Goal: Task Accomplishment & Management: Manage account settings

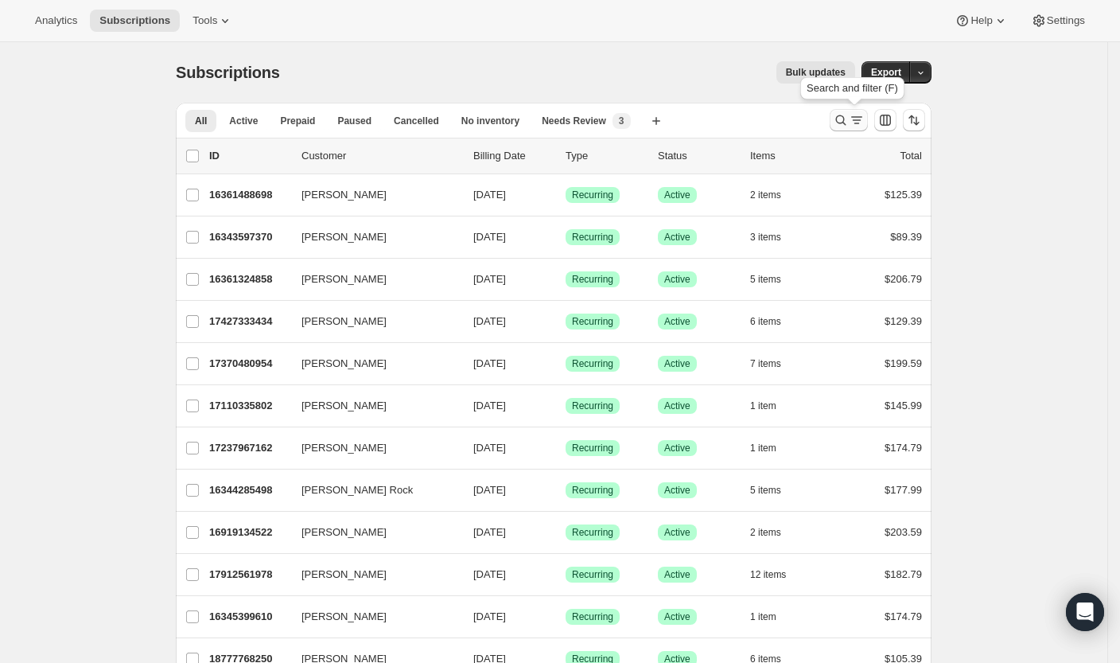
click at [842, 122] on icon "Search and filter results" at bounding box center [841, 120] width 16 height 16
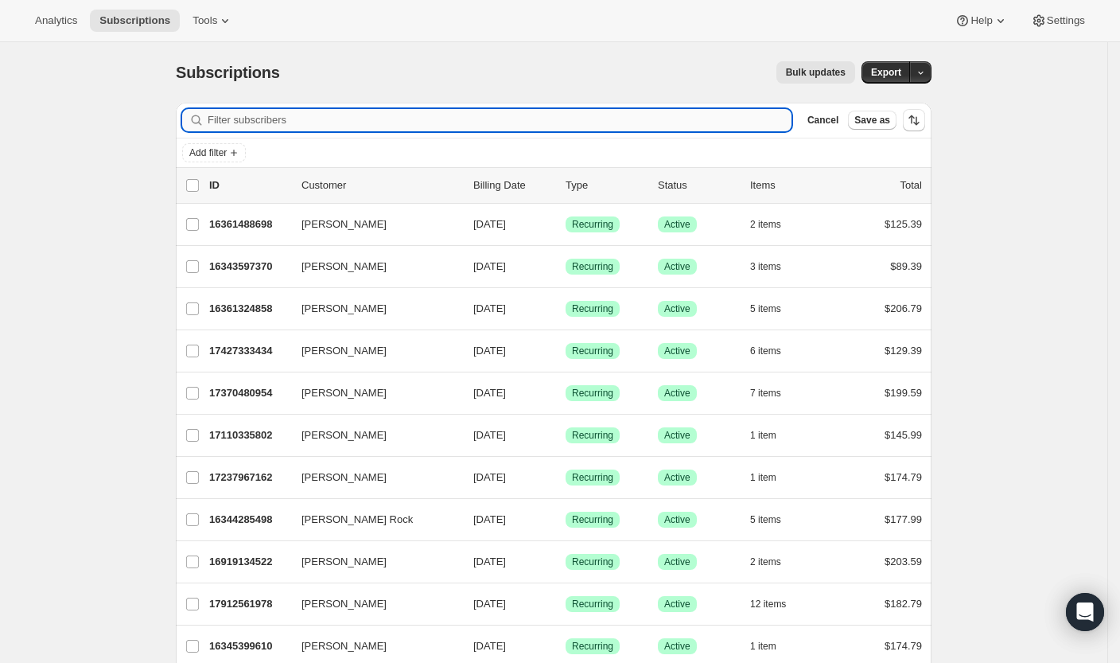
click at [655, 125] on input "Filter subscribers" at bounding box center [500, 120] width 584 height 22
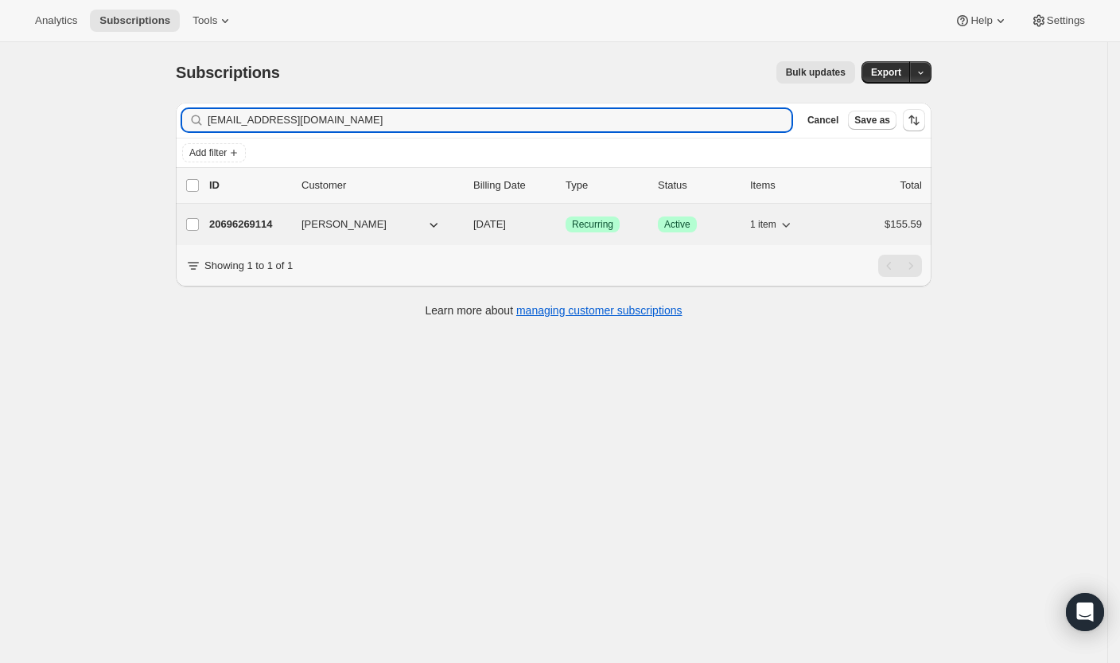
type input "[EMAIL_ADDRESS][DOMAIN_NAME]"
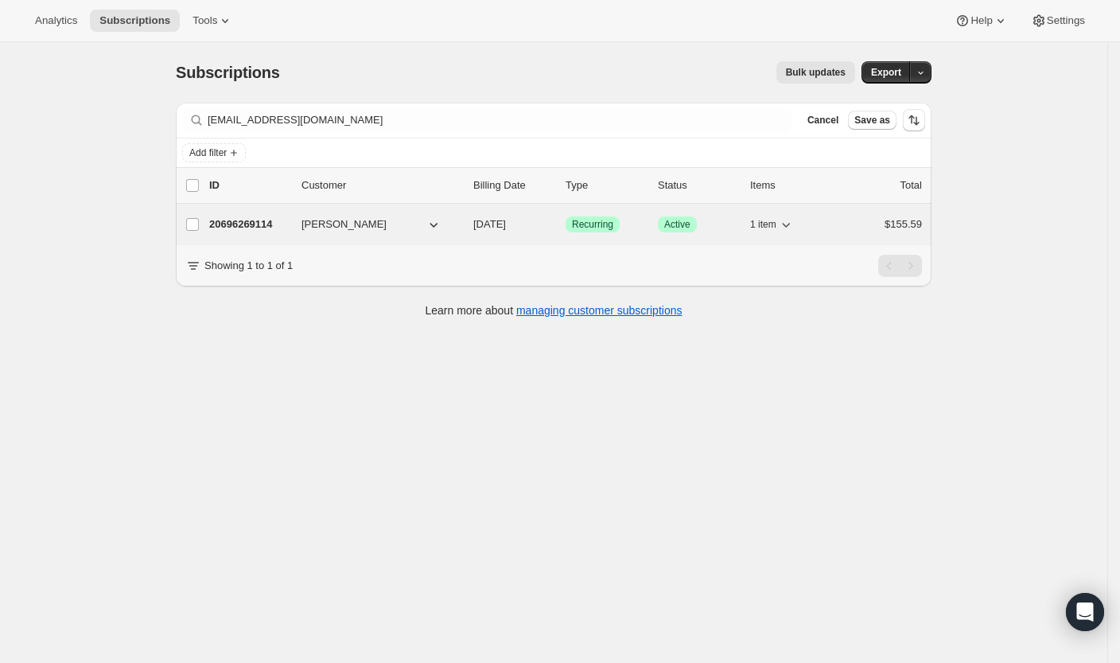
click at [247, 224] on p "20696269114" at bounding box center [249, 224] width 80 height 16
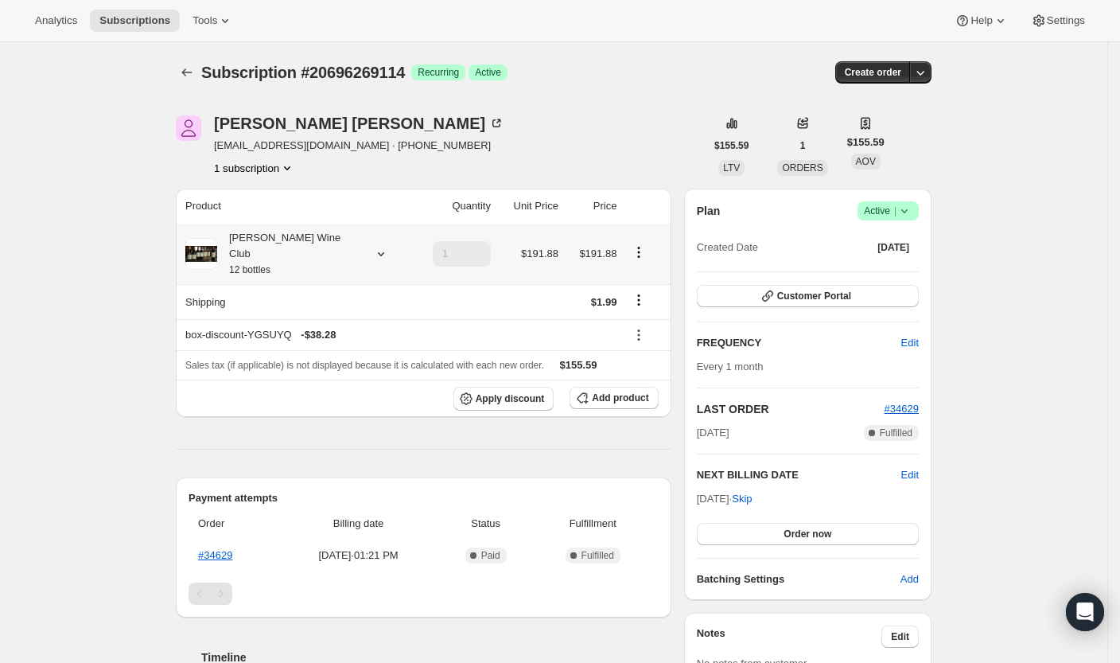
click at [373, 246] on icon at bounding box center [381, 254] width 16 height 16
click at [310, 342] on button "Edit box" at bounding box center [283, 343] width 111 height 22
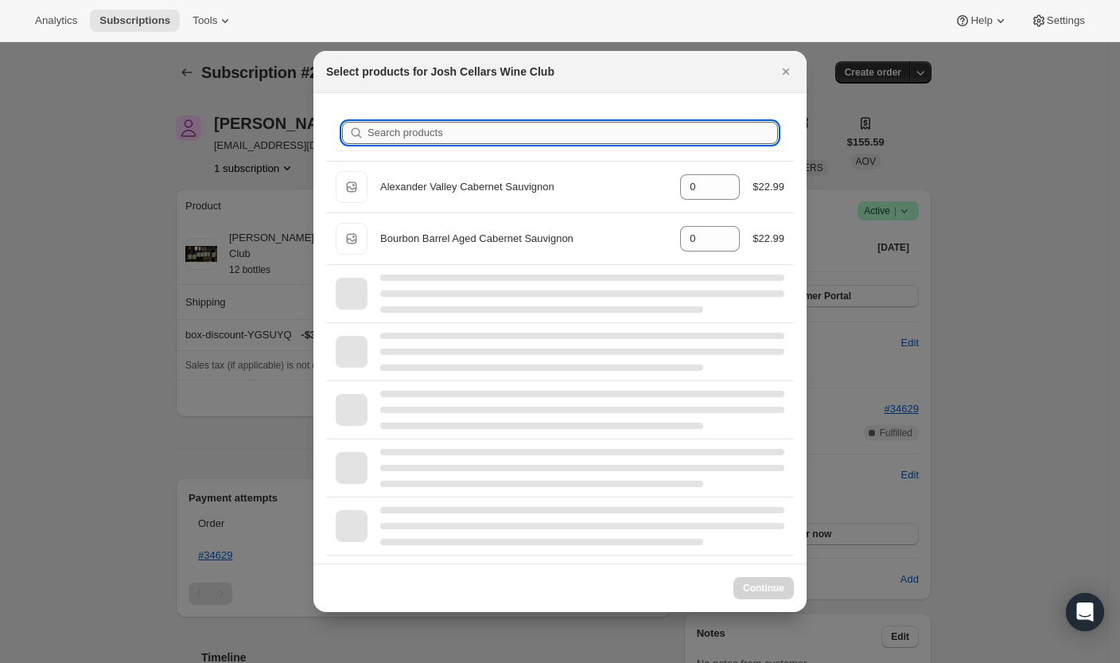
click at [532, 133] on input "Search products" at bounding box center [573, 133] width 411 height 22
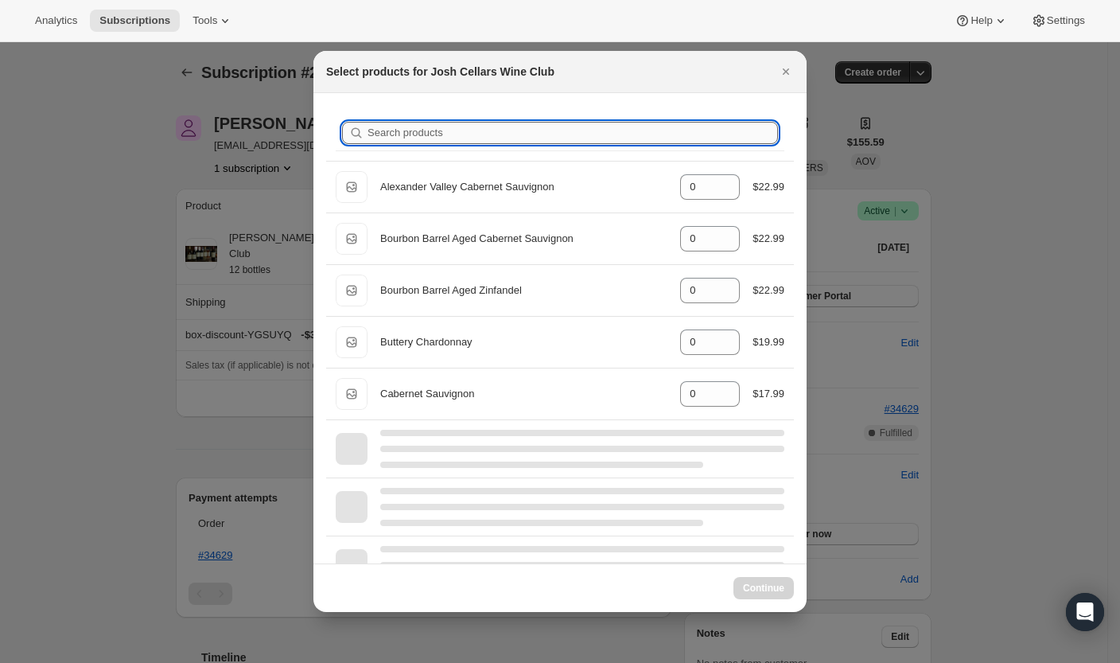
type input "c"
type input "12"
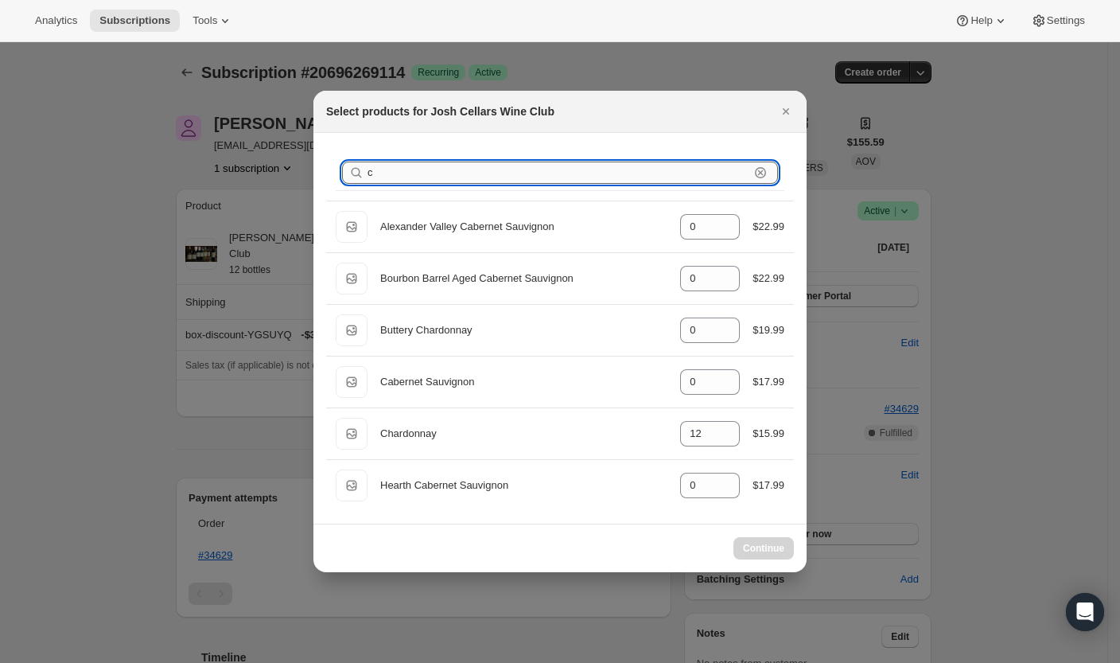
type input "ch"
type input "12"
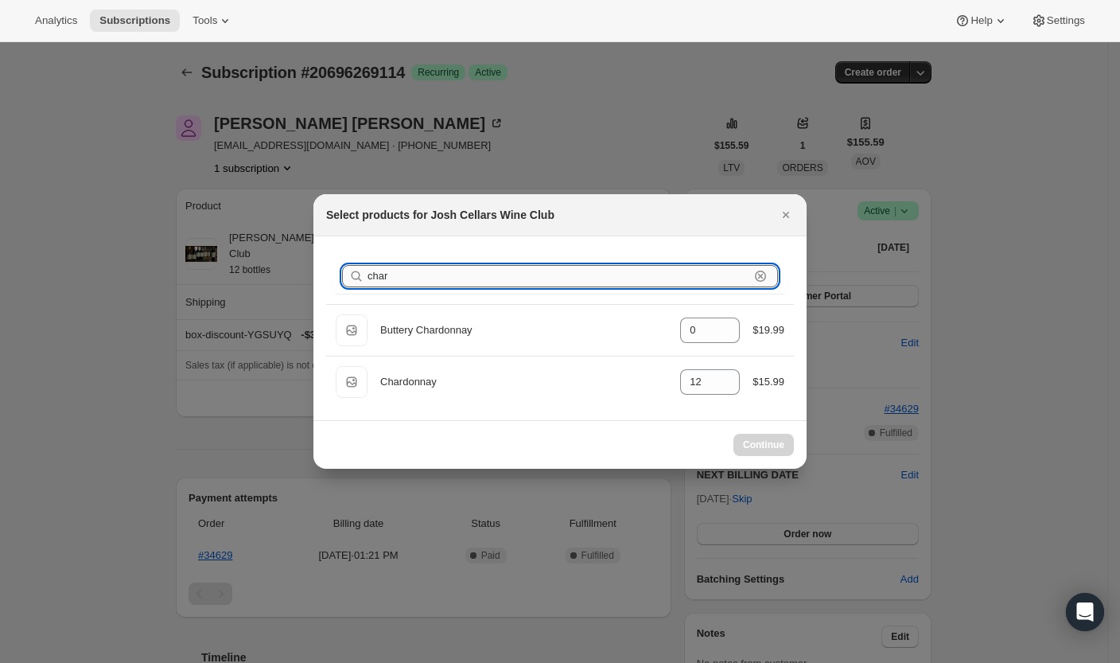
type input "chard"
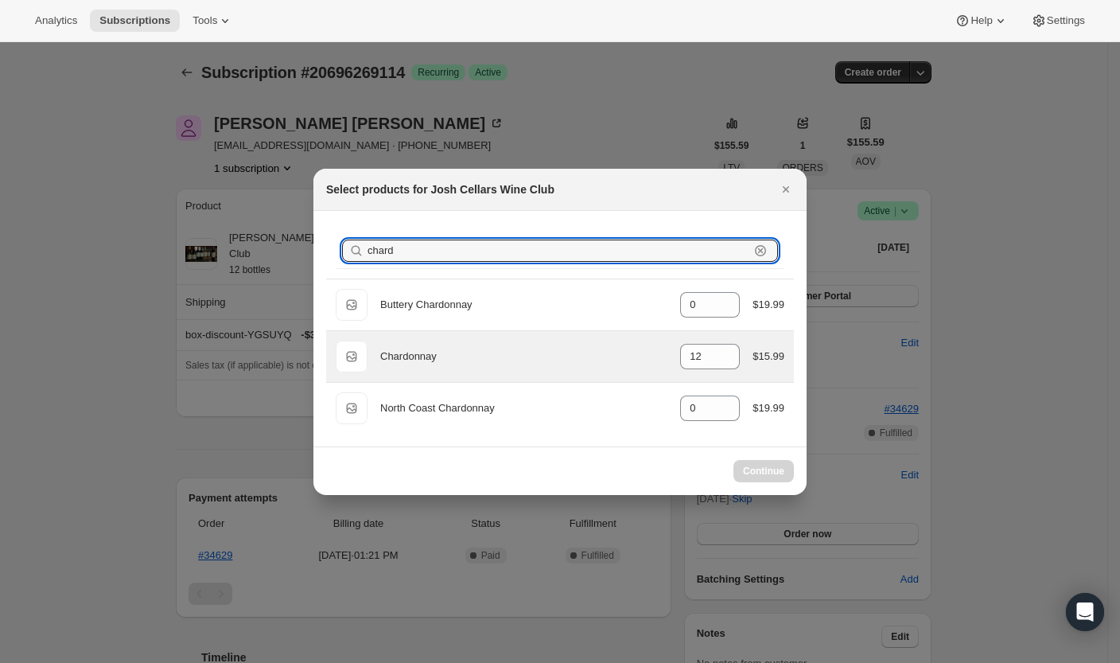
select select "gid://shopify/ProductVariant/49495050322234"
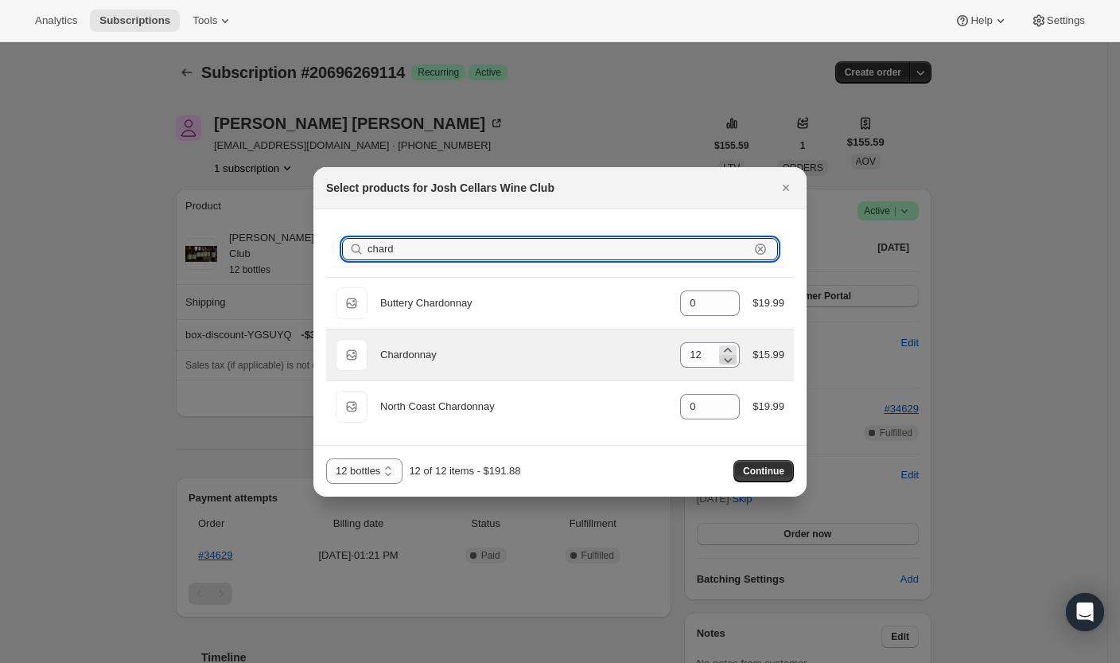
type input "chard"
click at [729, 361] on icon ":rea:" at bounding box center [728, 360] width 16 height 16
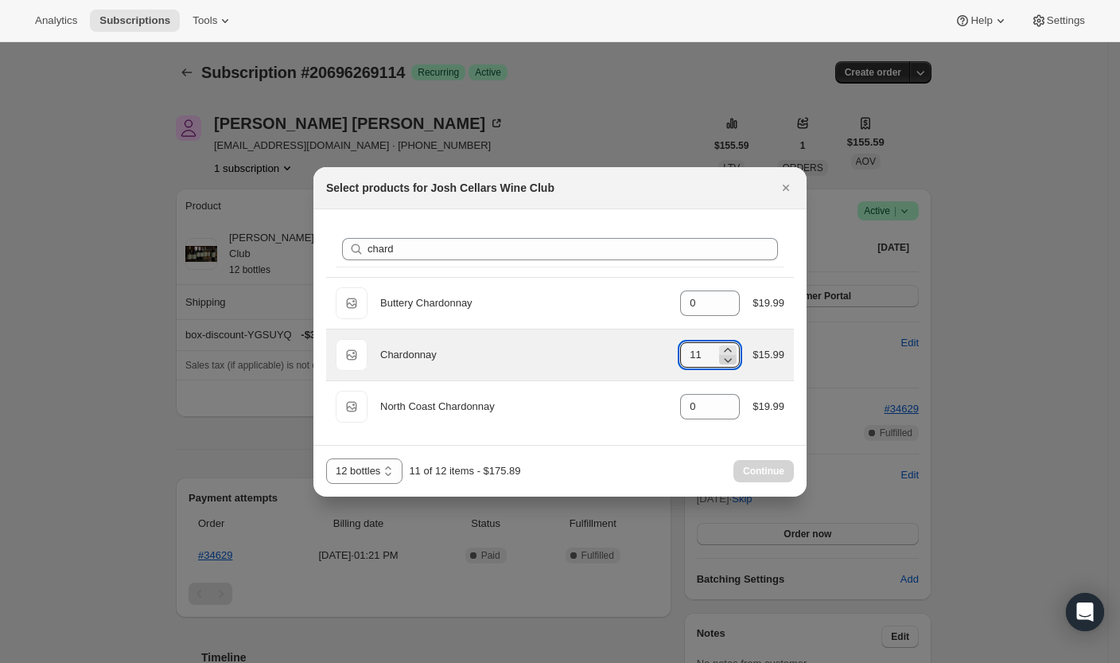
click at [729, 361] on icon ":rea:" at bounding box center [728, 360] width 16 height 16
type input "10"
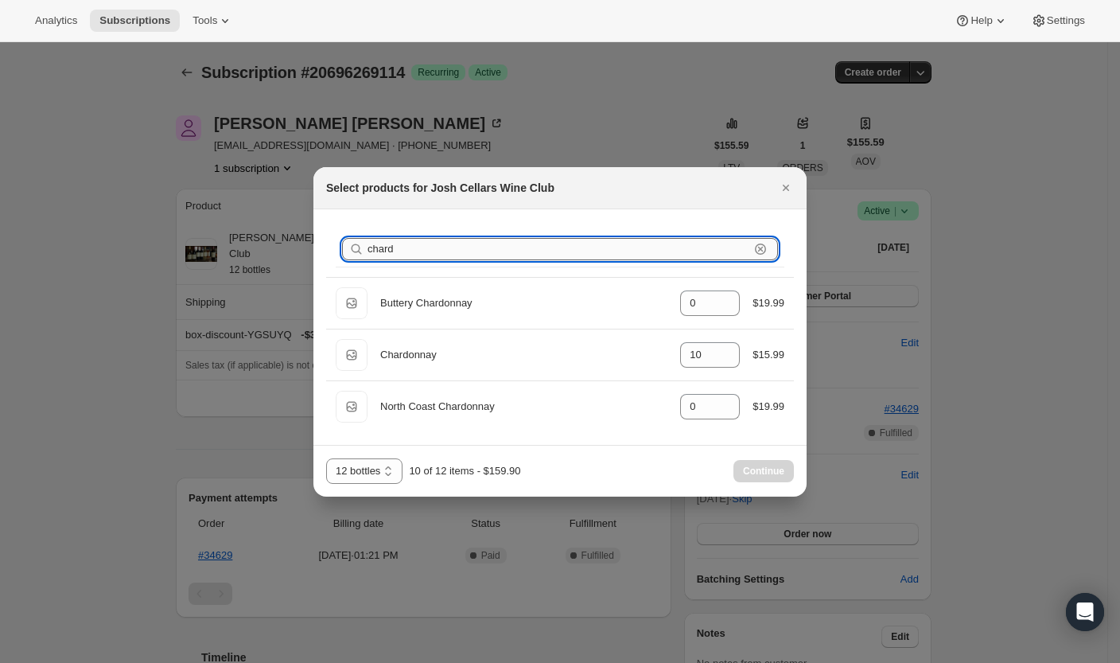
click at [451, 243] on input "chard" at bounding box center [559, 249] width 382 height 22
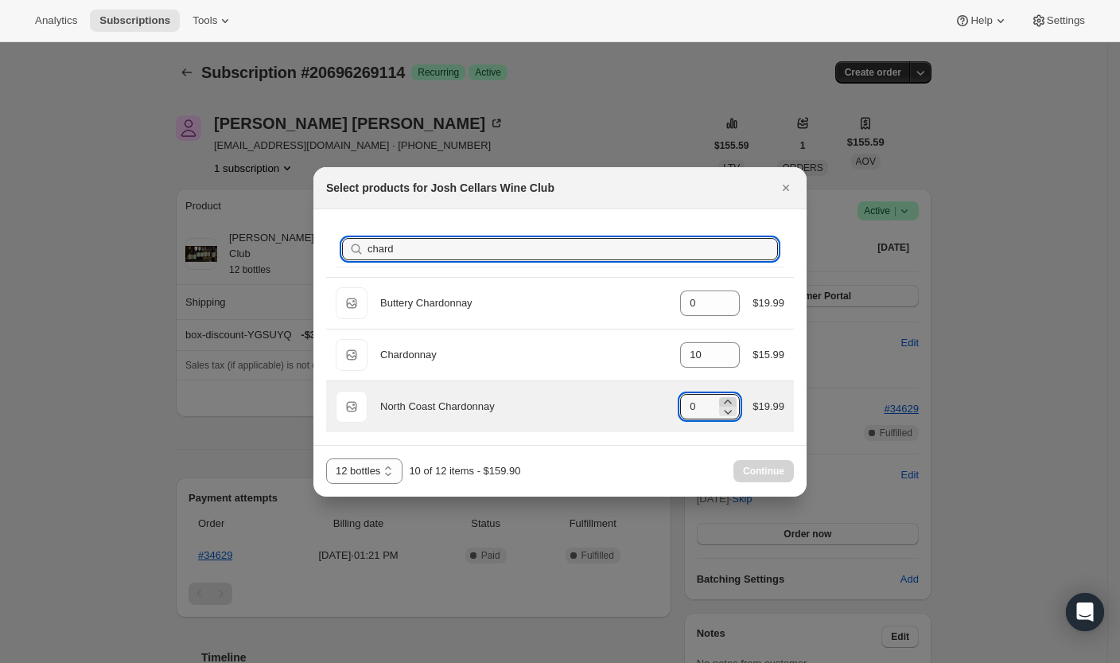
click at [731, 400] on icon ":rea:" at bounding box center [728, 402] width 16 height 16
type input "1"
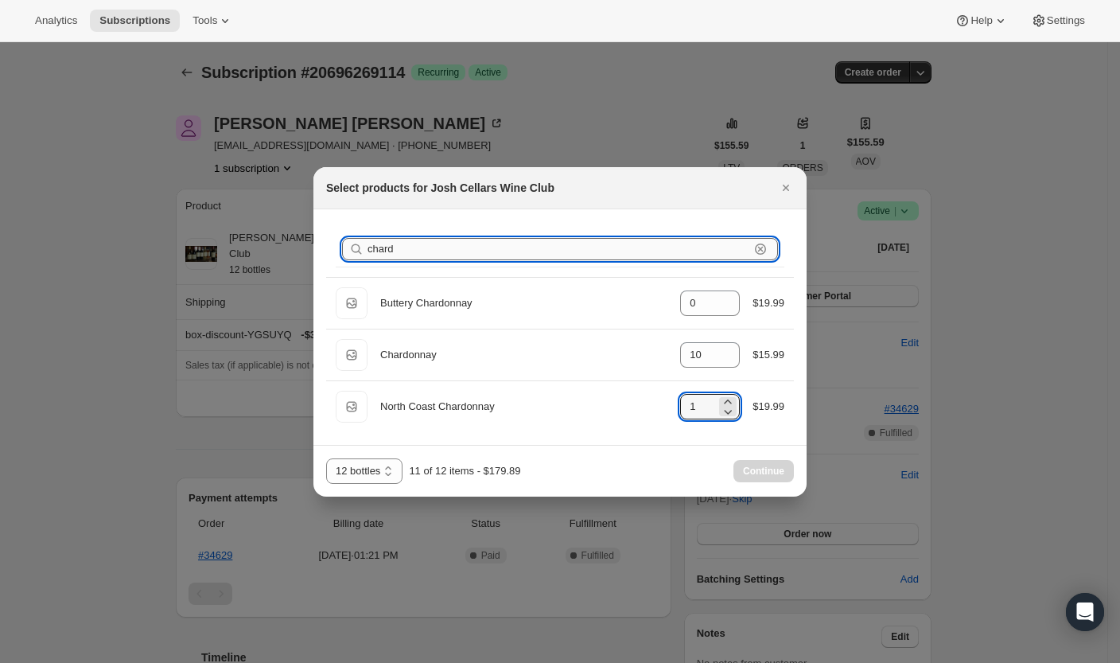
click at [493, 251] on input "chard" at bounding box center [559, 249] width 382 height 22
paste input "bourbon barrel aged Cabernet"
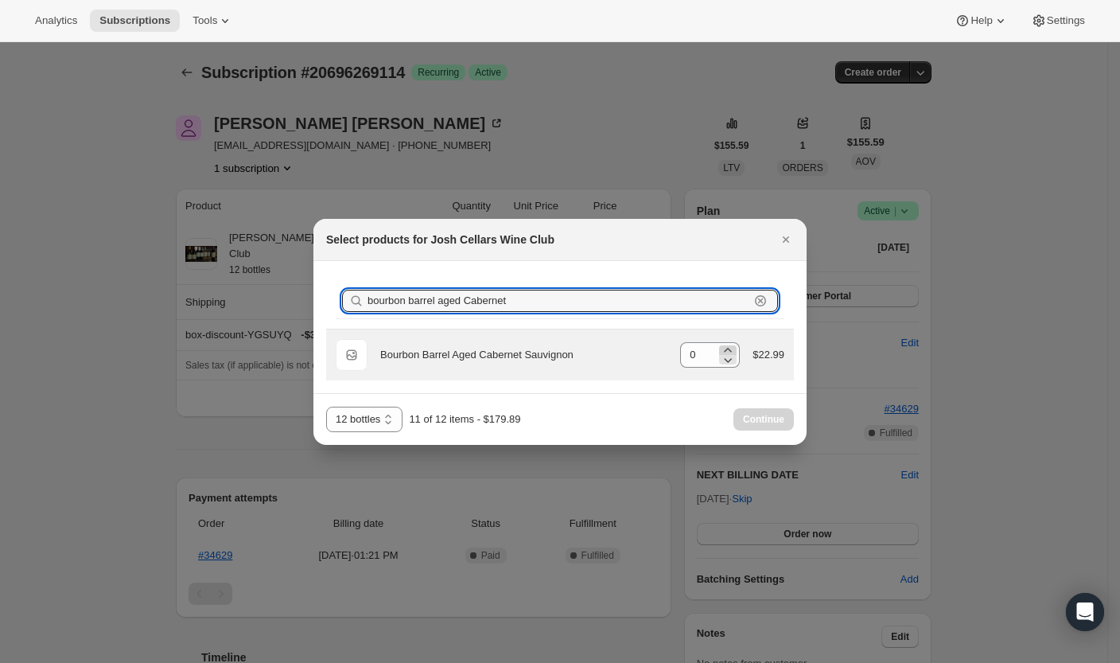
type input "bourbon barrel aged Cabernet"
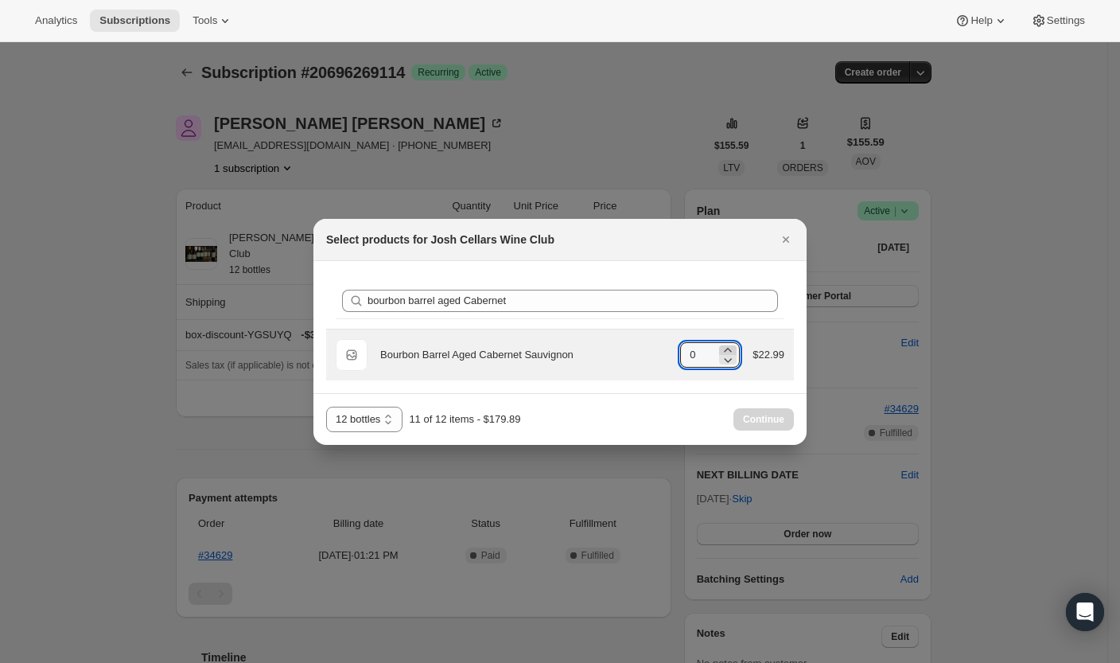
click at [721, 345] on icon ":rea:" at bounding box center [728, 350] width 16 height 16
type input "1"
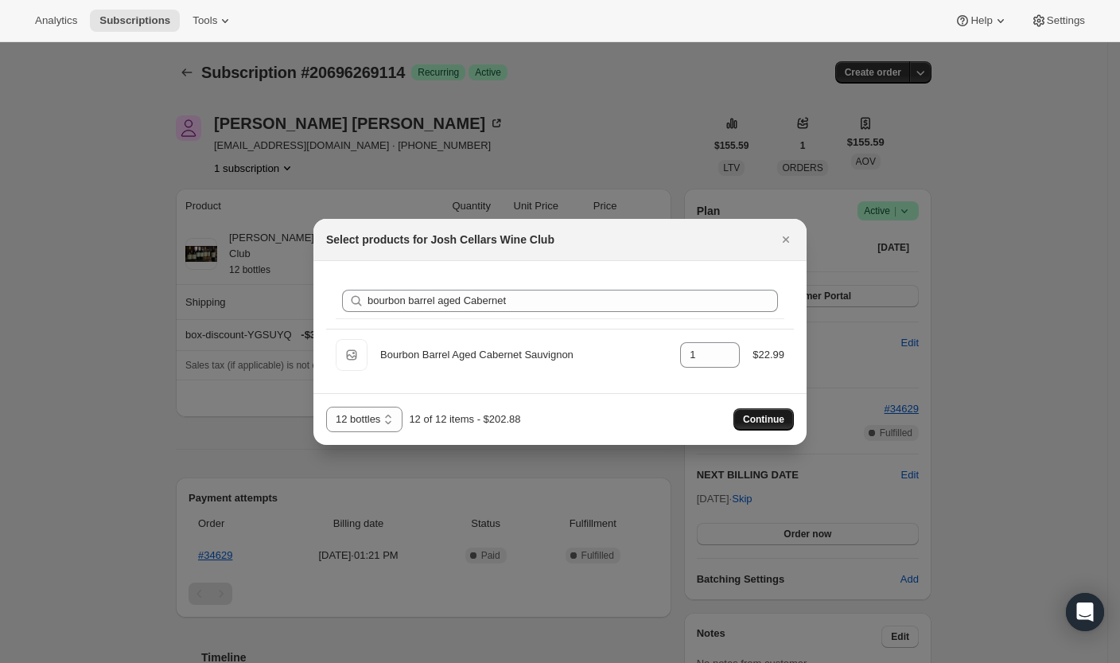
click at [772, 424] on span "Continue" at bounding box center [763, 419] width 41 height 13
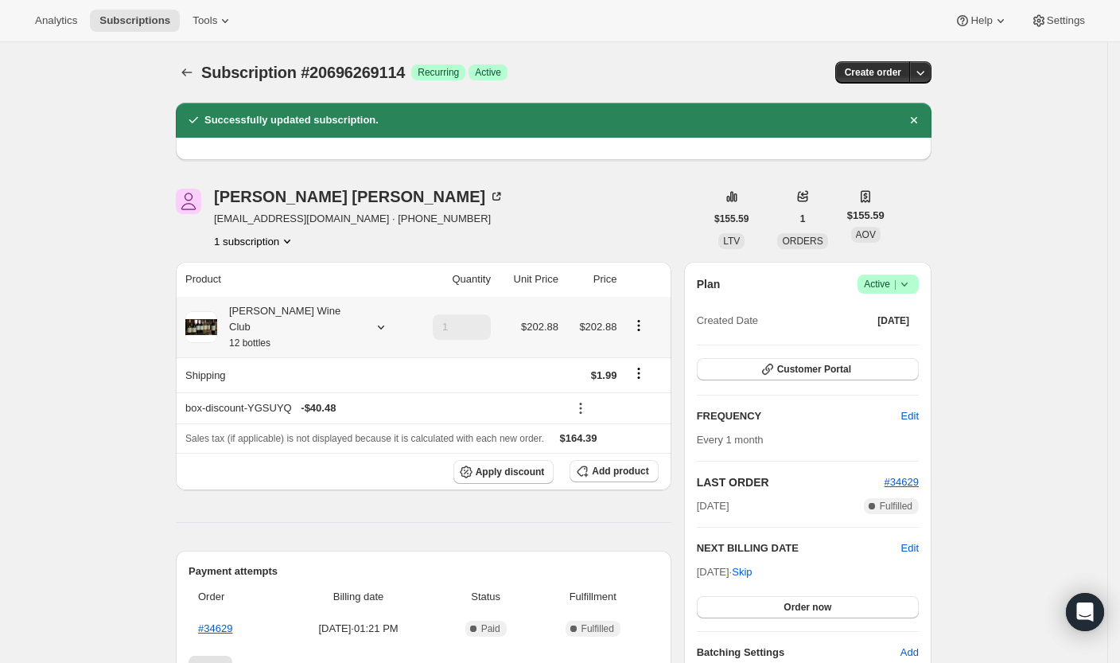
click at [271, 337] on small "12 bottles" at bounding box center [249, 342] width 41 height 11
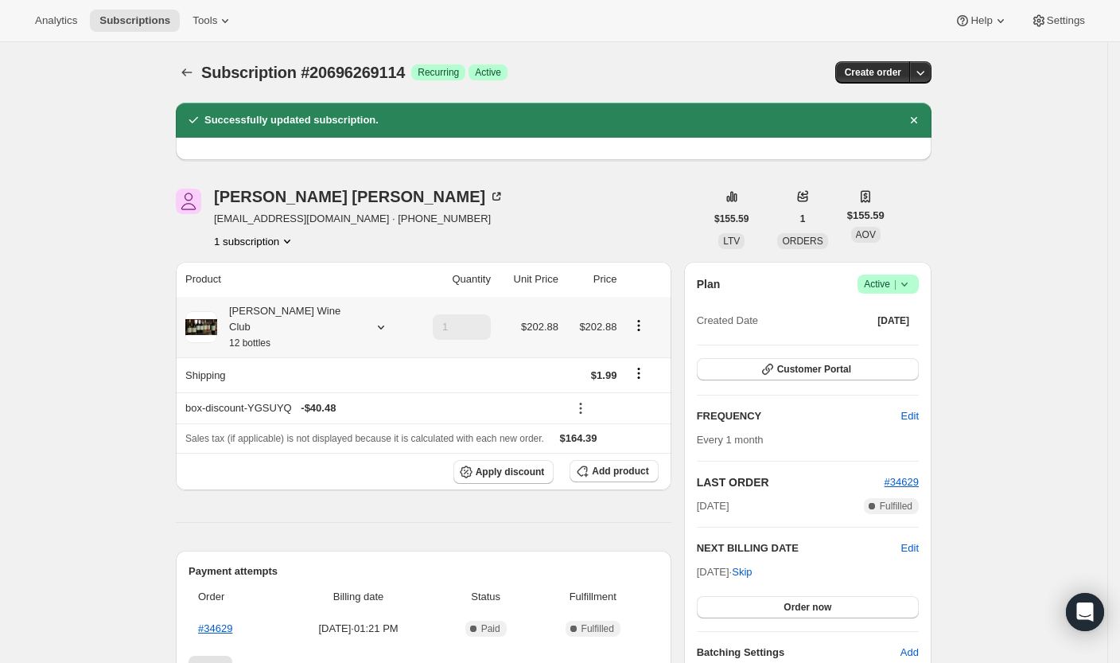
click at [251, 318] on div "[PERSON_NAME] Wine Club 12 bottles" at bounding box center [288, 327] width 143 height 48
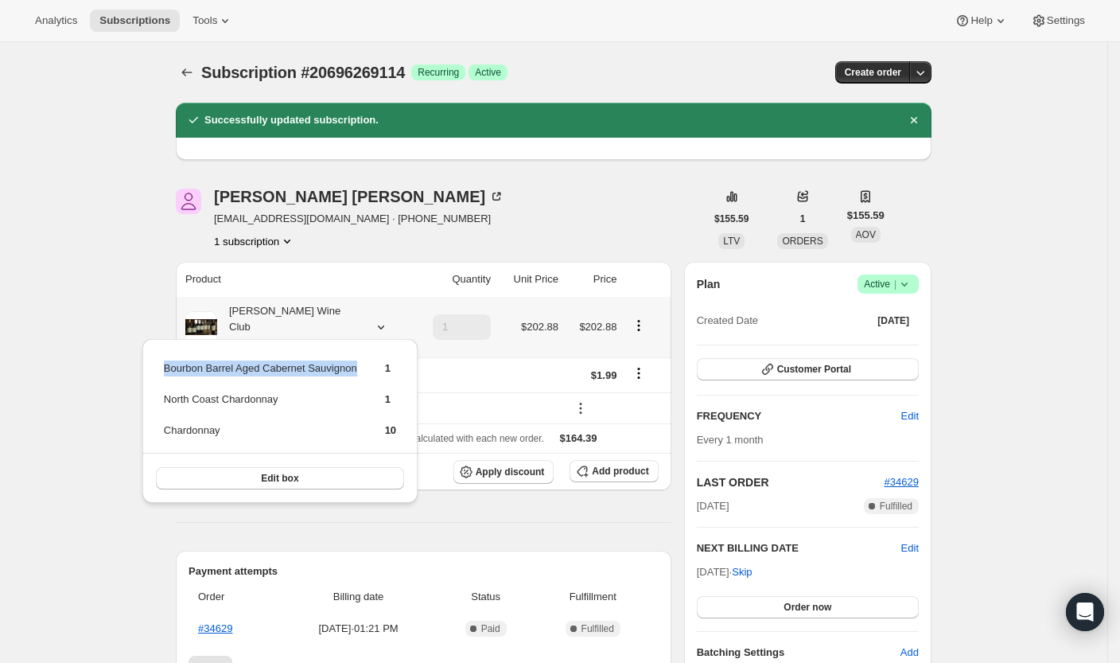
drag, startPoint x: 160, startPoint y: 368, endPoint x: 380, endPoint y: 376, distance: 220.6
click at [380, 376] on div "Bourbon Barrel Aged Cabernet Sauvignon 1 North Coast Chardonnay 1 Chardonnay 10…" at bounding box center [279, 421] width 275 height 164
copy tbody "Bourbon Barrel Aged Cabernet Sauvignon"
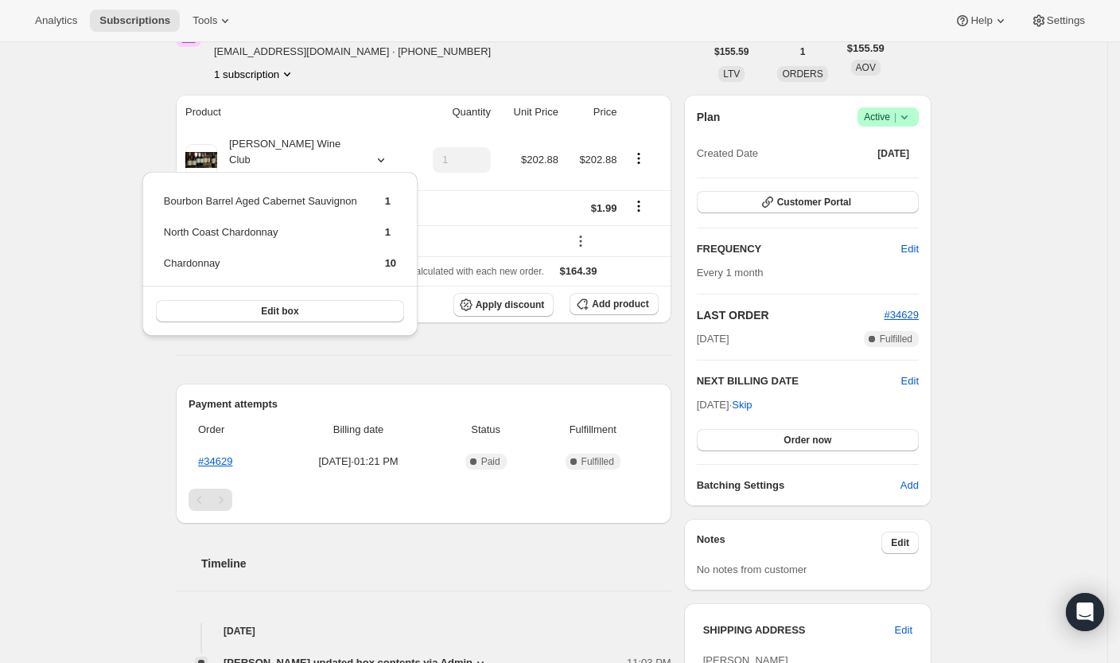
click at [80, 419] on div "Subscription #20696269114. This page is ready Subscription #20696269114 Success…" at bounding box center [554, 520] width 1108 height 1291
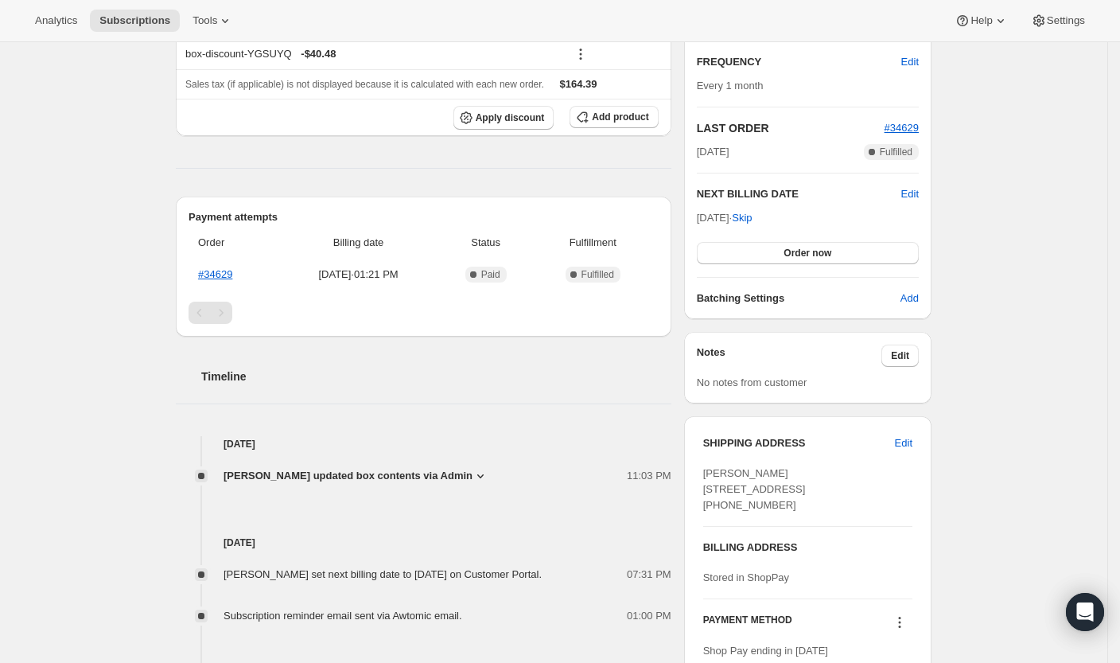
scroll to position [357, 0]
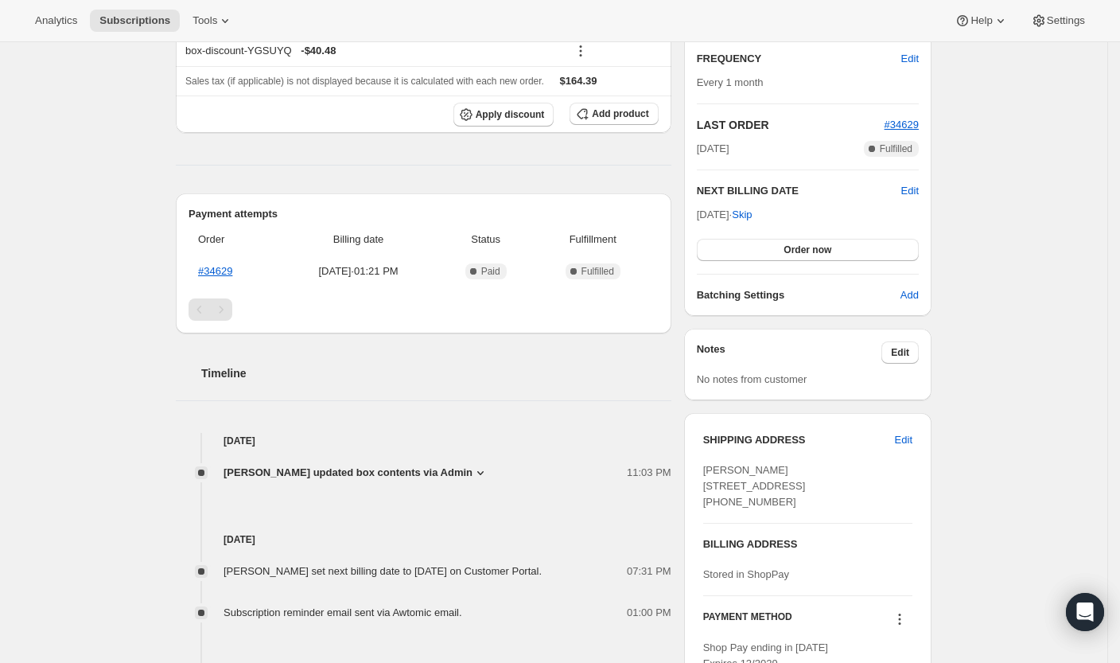
click at [473, 465] on span "[PERSON_NAME] updated box contents via Admin" at bounding box center [348, 473] width 249 height 16
